Goal: Check status: Check status

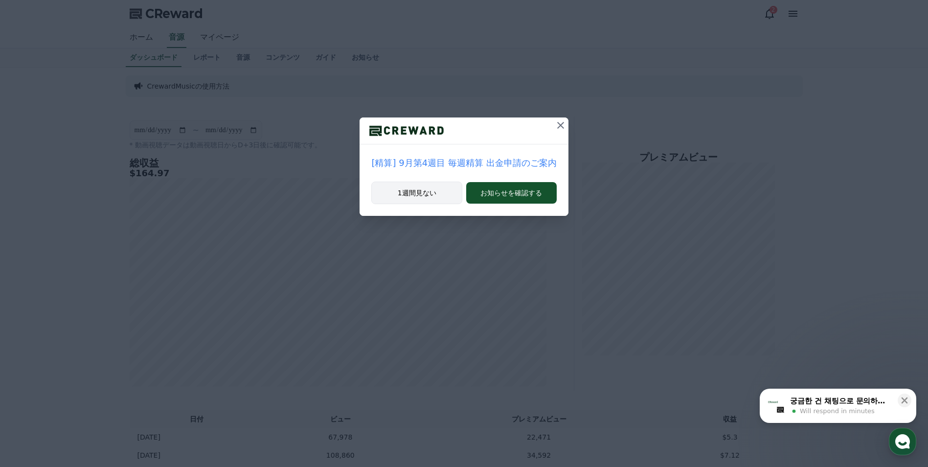
click at [417, 192] on button "1週間見ない" at bounding box center [416, 193] width 91 height 23
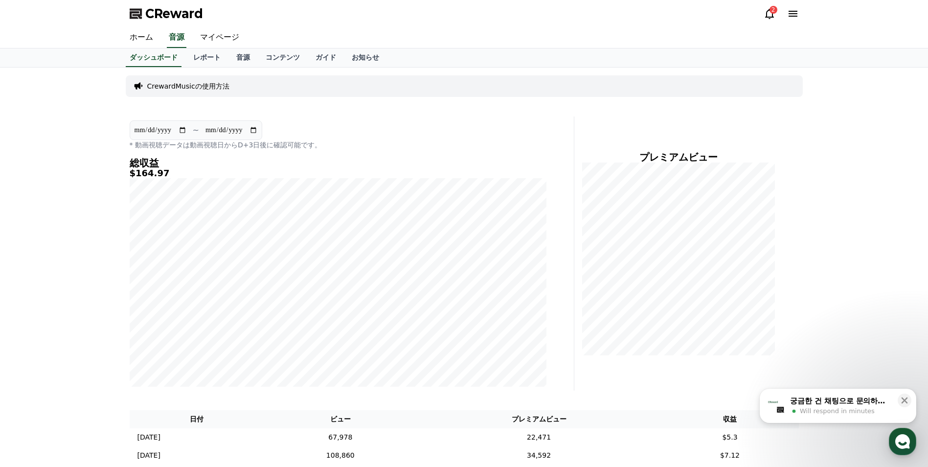
click at [768, 14] on icon at bounding box center [770, 14] width 12 height 12
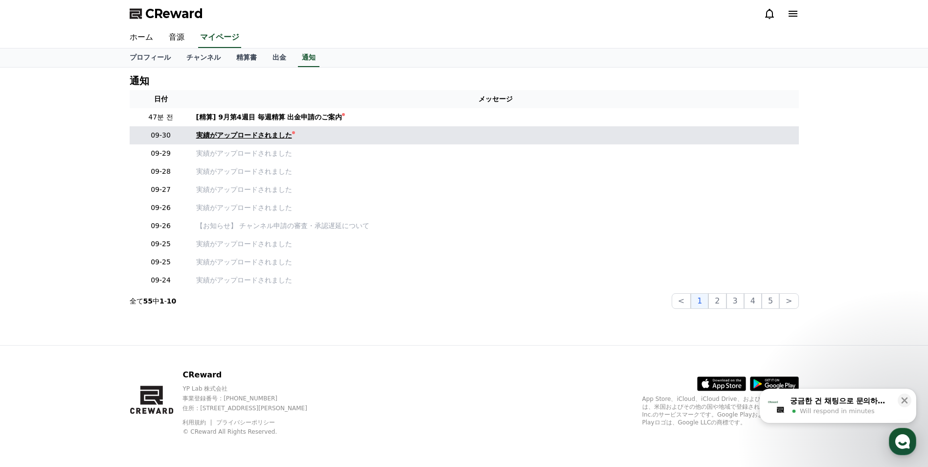
click at [249, 137] on div "実績がアップロードされました" at bounding box center [244, 135] width 96 height 10
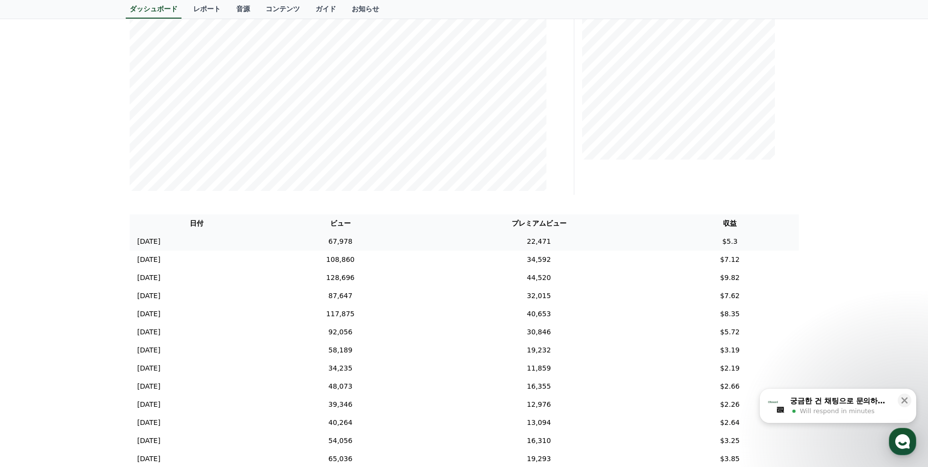
click at [598, 240] on td "22,471" at bounding box center [539, 241] width 245 height 18
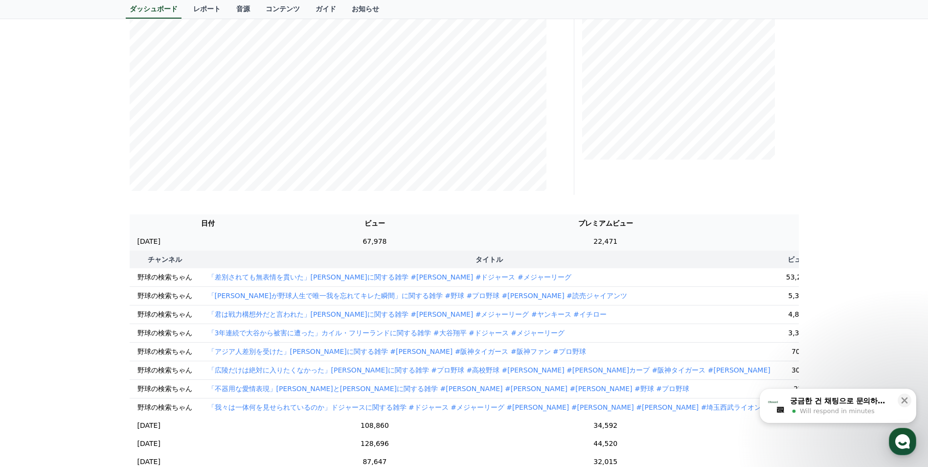
click at [598, 240] on td "22,471" at bounding box center [605, 241] width 284 height 18
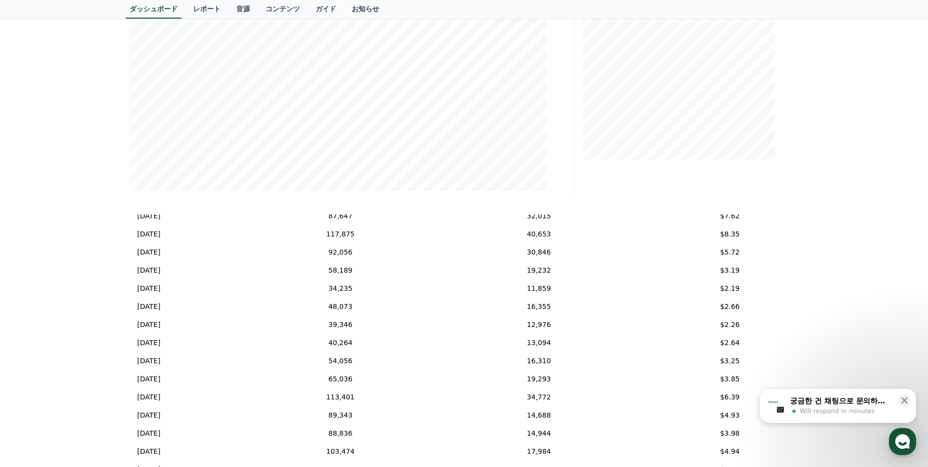
scroll to position [85, 0]
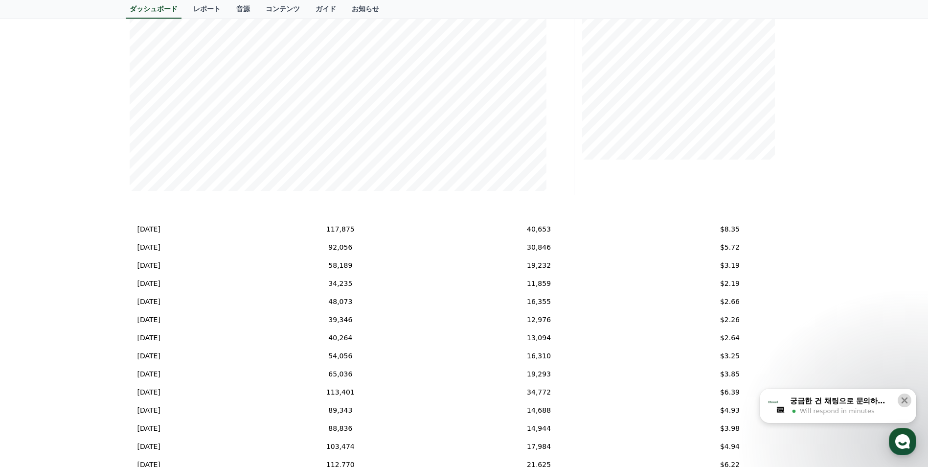
click at [908, 397] on icon at bounding box center [905, 400] width 10 height 10
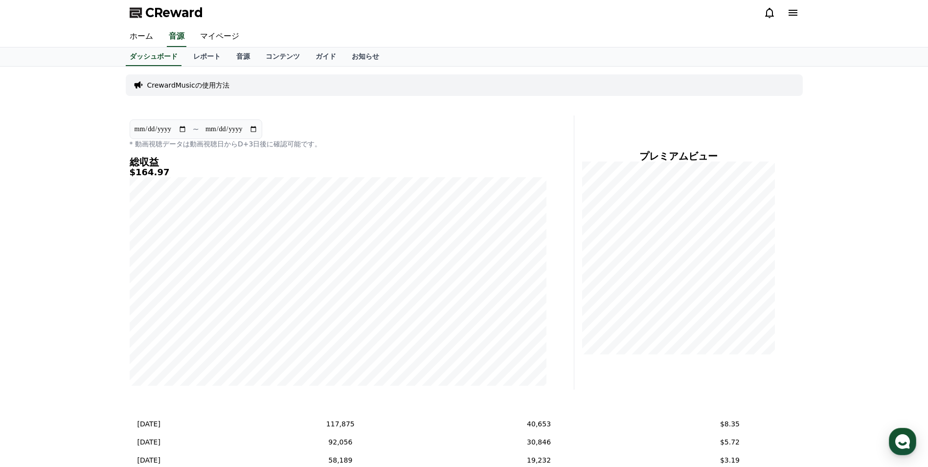
scroll to position [0, 0]
click at [190, 58] on link "レポート" at bounding box center [206, 57] width 43 height 19
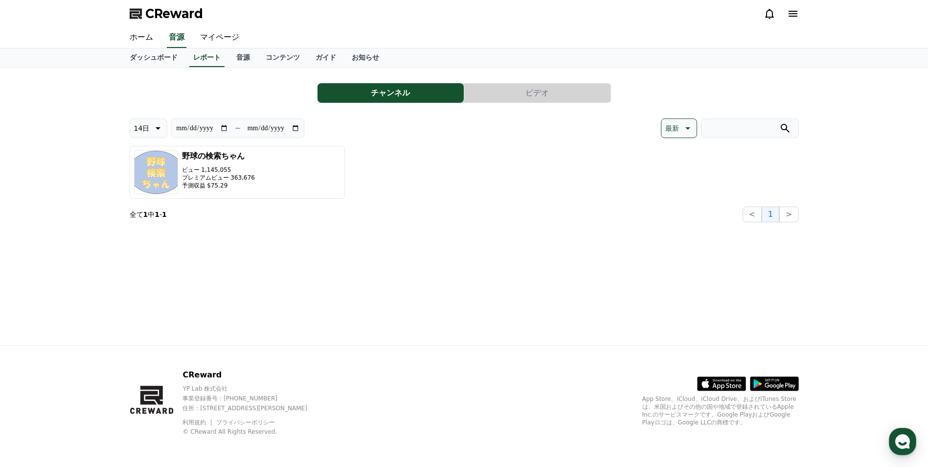
click at [145, 131] on p "14日" at bounding box center [142, 128] width 16 height 14
click at [151, 253] on button "90日" at bounding box center [141, 255] width 23 height 22
type input "**********"
